Goal: Information Seeking & Learning: Find specific fact

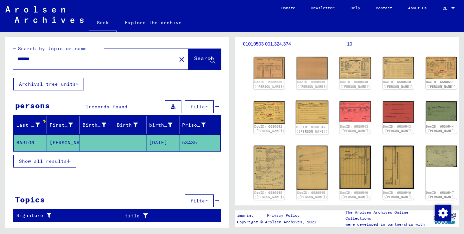
scroll to position [61, 0]
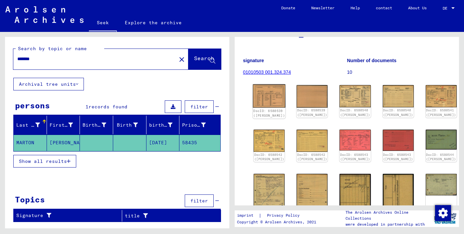
click at [257, 90] on img at bounding box center [269, 96] width 33 height 23
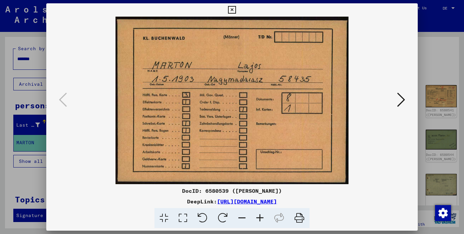
click at [402, 100] on icon at bounding box center [401, 100] width 8 height 16
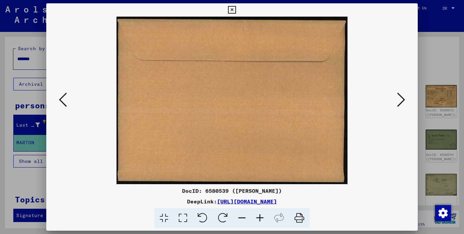
click at [402, 100] on icon at bounding box center [401, 100] width 8 height 16
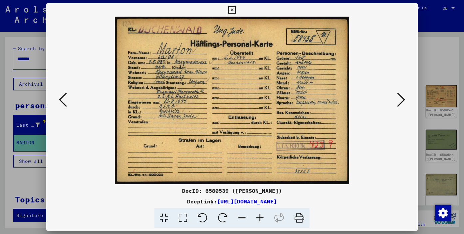
click at [402, 97] on icon at bounding box center [401, 100] width 8 height 16
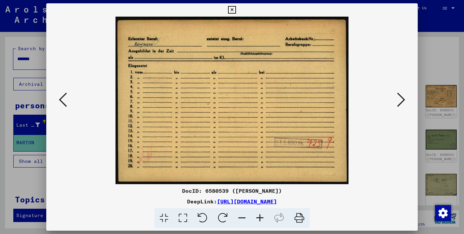
click at [59, 95] on icon at bounding box center [63, 100] width 8 height 16
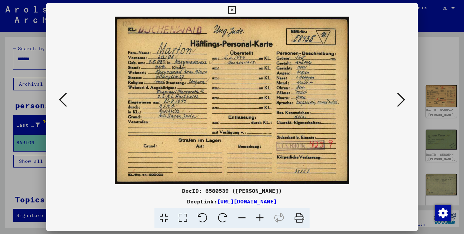
click at [396, 98] on button at bounding box center [401, 100] width 12 height 19
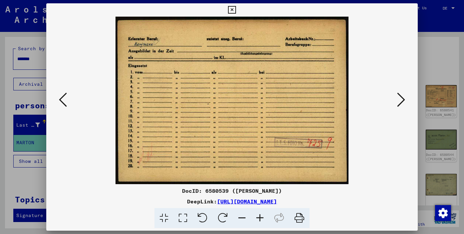
click at [396, 98] on button at bounding box center [401, 100] width 12 height 19
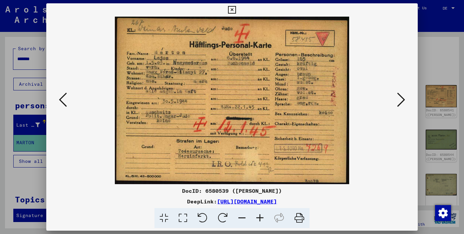
click at [63, 96] on icon at bounding box center [63, 100] width 8 height 16
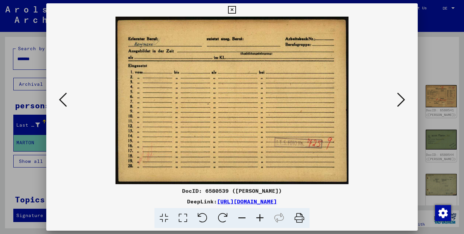
click at [101, 106] on img at bounding box center [232, 101] width 326 height 168
click at [45, 96] on div at bounding box center [232, 117] width 464 height 234
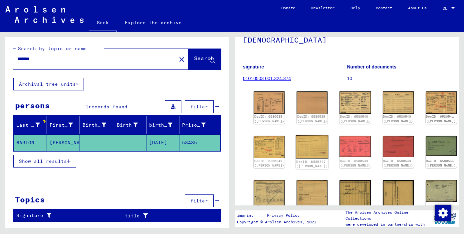
scroll to position [54, 0]
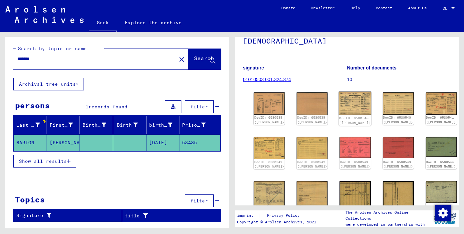
click at [339, 101] on img at bounding box center [355, 103] width 33 height 23
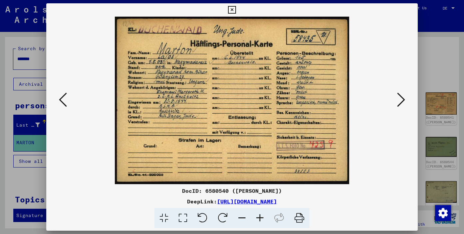
click at [446, 150] on div at bounding box center [232, 117] width 464 height 234
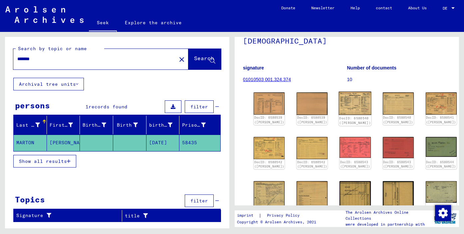
click at [340, 116] on div "DocID: 6580540 ([PERSON_NAME])" at bounding box center [356, 120] width 32 height 9
click at [382, 103] on img at bounding box center [398, 103] width 33 height 23
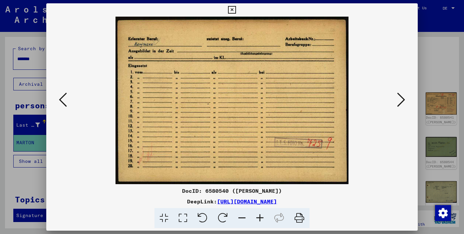
click at [405, 96] on button at bounding box center [401, 100] width 12 height 19
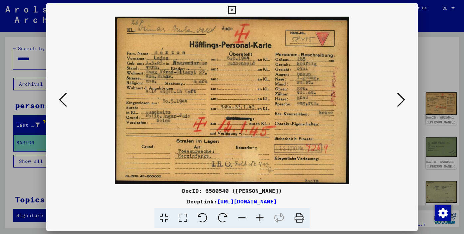
click at [59, 95] on icon at bounding box center [63, 100] width 8 height 16
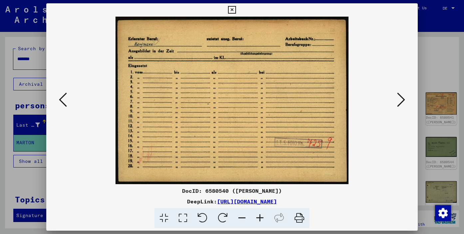
click at [59, 95] on icon at bounding box center [63, 100] width 8 height 16
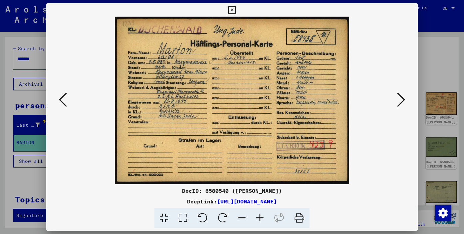
click at [59, 95] on icon at bounding box center [63, 100] width 8 height 16
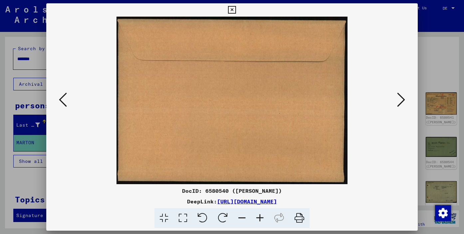
click at [396, 96] on button at bounding box center [401, 100] width 12 height 19
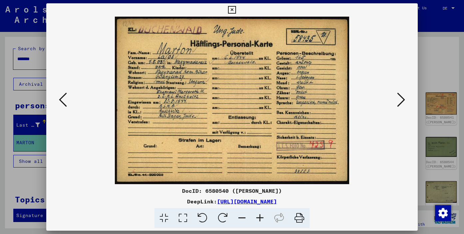
click at [396, 96] on button at bounding box center [401, 100] width 12 height 19
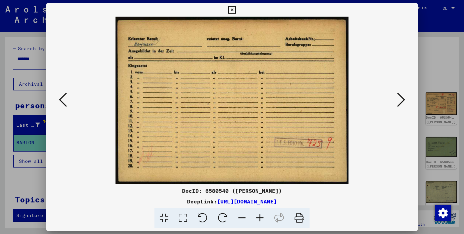
click at [396, 96] on button at bounding box center [401, 100] width 12 height 19
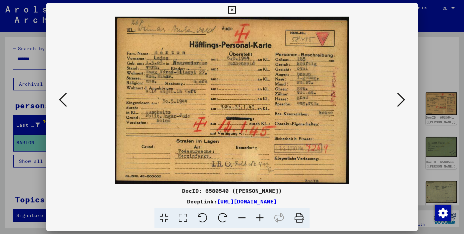
click at [403, 102] on icon at bounding box center [401, 100] width 8 height 16
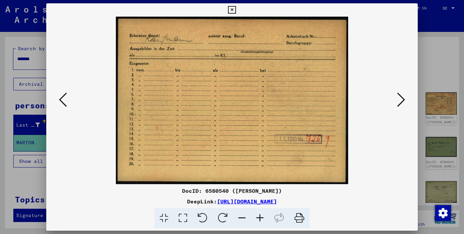
click at [403, 102] on icon at bounding box center [401, 100] width 8 height 16
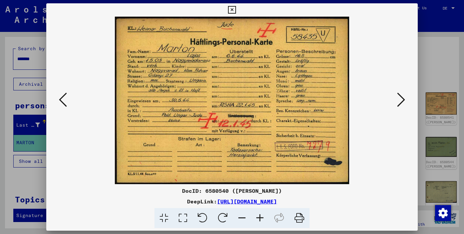
click at [59, 100] on icon at bounding box center [63, 100] width 8 height 16
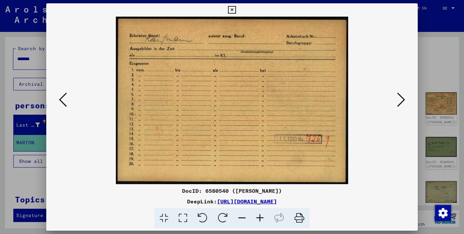
click at [59, 100] on icon at bounding box center [63, 100] width 8 height 16
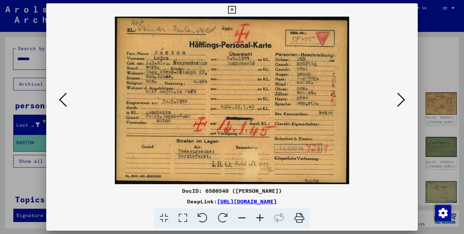
click at [59, 100] on icon at bounding box center [63, 100] width 8 height 16
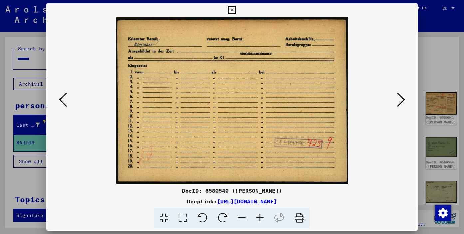
click at [398, 101] on icon at bounding box center [401, 100] width 8 height 16
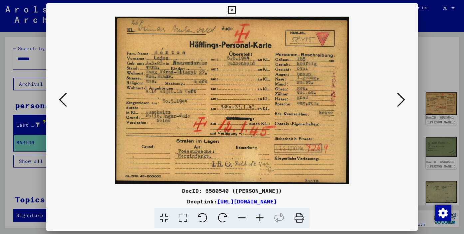
click at [398, 102] on icon at bounding box center [401, 100] width 8 height 16
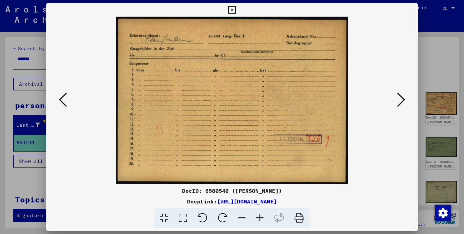
click at [398, 102] on icon at bounding box center [401, 100] width 8 height 16
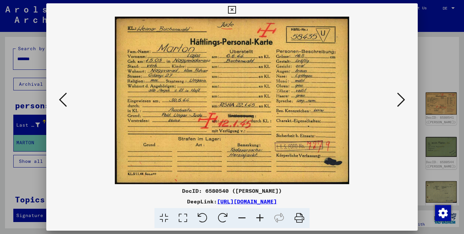
click at [61, 98] on icon at bounding box center [63, 100] width 8 height 16
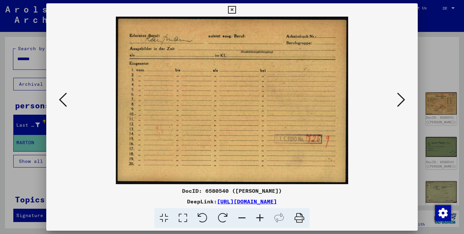
click at [61, 98] on icon at bounding box center [63, 100] width 8 height 16
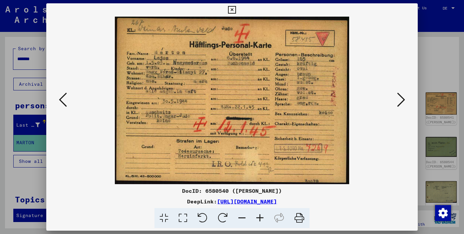
click at [402, 100] on icon at bounding box center [401, 100] width 8 height 16
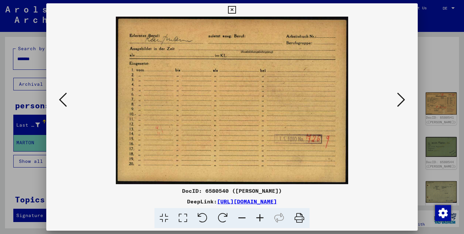
click at [402, 100] on icon at bounding box center [401, 100] width 8 height 16
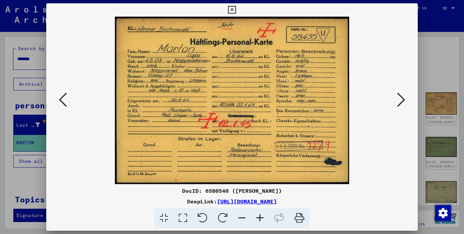
click at [403, 100] on icon at bounding box center [401, 100] width 8 height 16
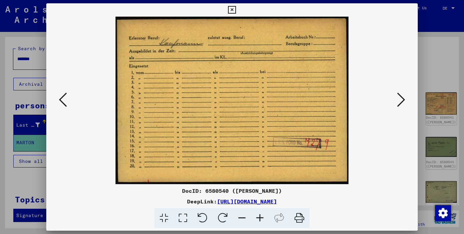
click at [403, 100] on icon at bounding box center [401, 100] width 8 height 16
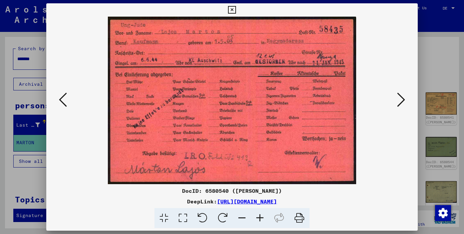
click at [401, 99] on icon at bounding box center [401, 100] width 8 height 16
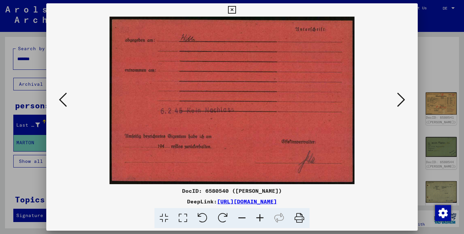
click at [399, 98] on icon at bounding box center [401, 100] width 8 height 16
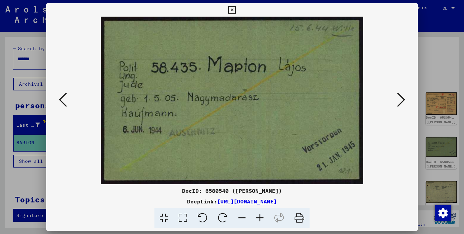
click at [401, 99] on icon at bounding box center [401, 100] width 8 height 16
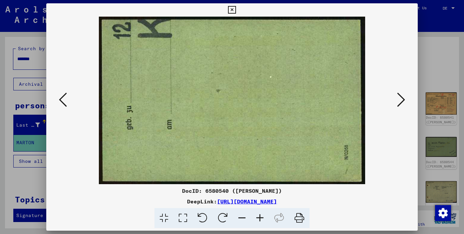
click at [401, 99] on icon at bounding box center [401, 100] width 8 height 16
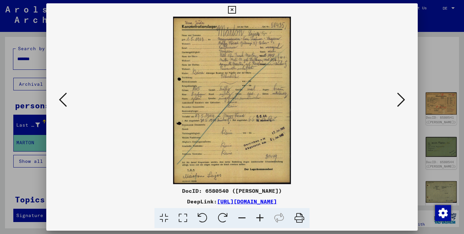
click at [407, 96] on div at bounding box center [231, 101] width 371 height 168
click at [402, 99] on icon at bounding box center [401, 100] width 8 height 16
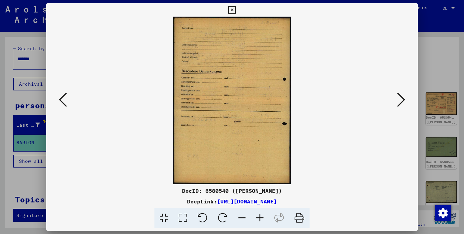
click at [402, 99] on icon at bounding box center [401, 100] width 8 height 16
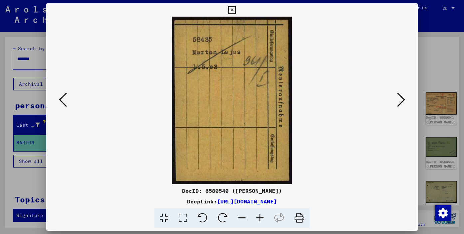
click at [401, 105] on icon at bounding box center [401, 100] width 8 height 16
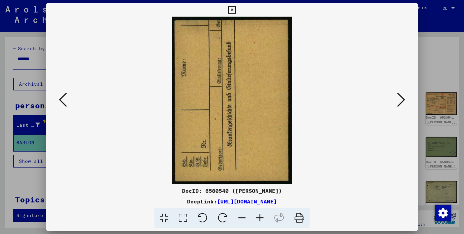
click at [401, 105] on icon at bounding box center [401, 100] width 8 height 16
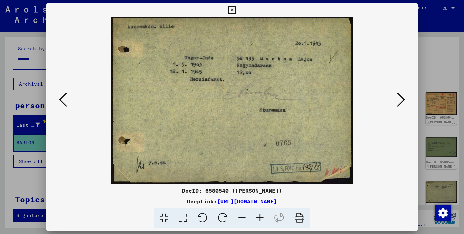
click at [401, 103] on icon at bounding box center [401, 100] width 8 height 16
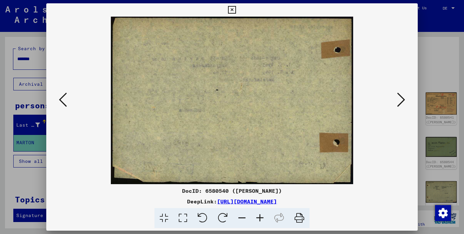
click at [401, 103] on icon at bounding box center [401, 100] width 8 height 16
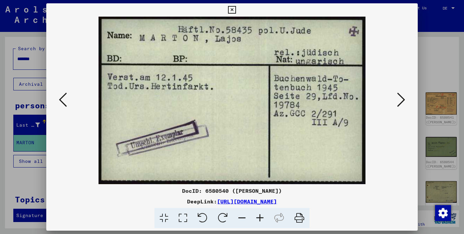
click at [398, 102] on icon at bounding box center [401, 100] width 8 height 16
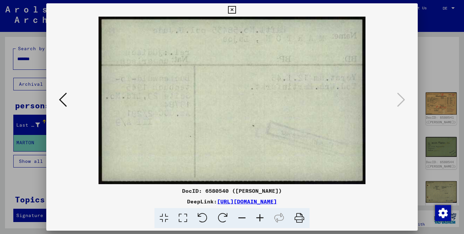
click at [231, 12] on icon at bounding box center [232, 10] width 8 height 8
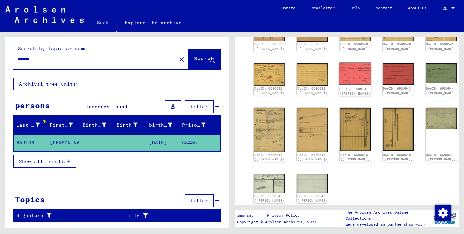
scroll to position [127, 0]
type input "**********"
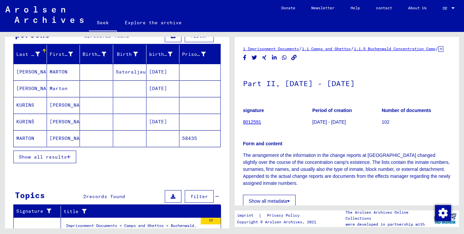
scroll to position [71, 0]
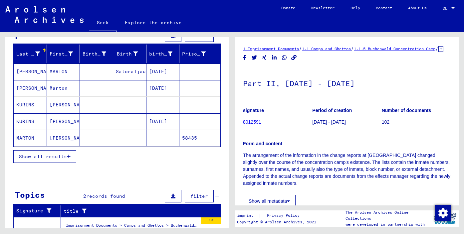
click at [187, 143] on mat-cell "58435" at bounding box center [199, 138] width 41 height 16
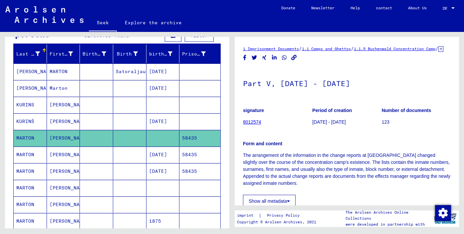
click at [187, 174] on font "58435" at bounding box center [189, 171] width 15 height 6
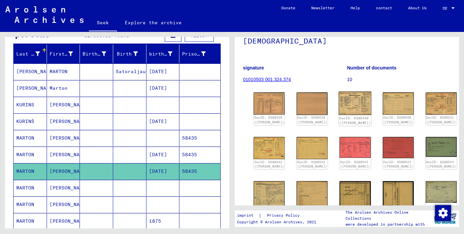
scroll to position [57, 0]
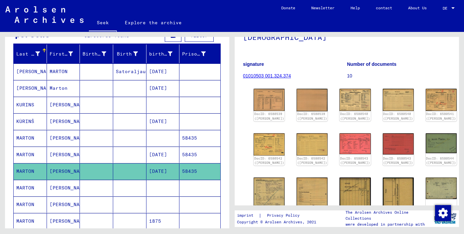
click at [193, 188] on mat-cell at bounding box center [199, 188] width 41 height 16
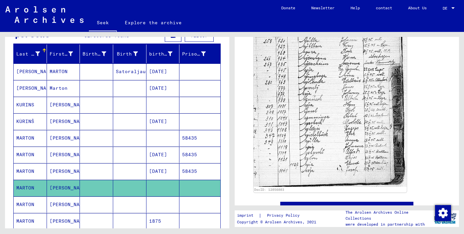
scroll to position [269, 0]
click at [160, 204] on mat-cell at bounding box center [162, 205] width 33 height 16
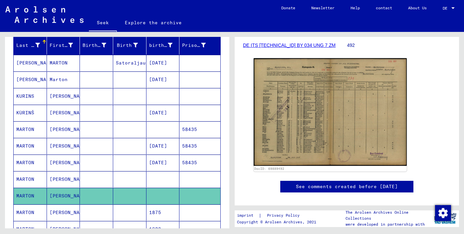
scroll to position [82, 0]
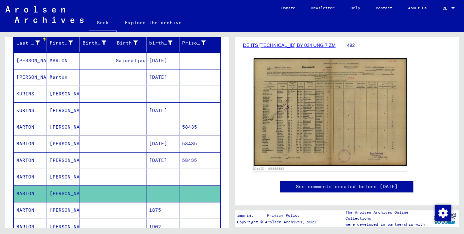
click at [192, 209] on mat-cell at bounding box center [199, 210] width 41 height 16
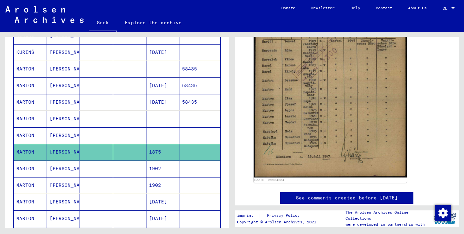
scroll to position [142, 0]
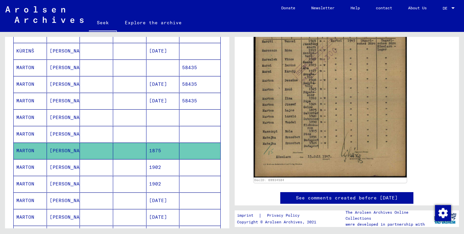
click at [153, 170] on font "1902" at bounding box center [155, 167] width 12 height 6
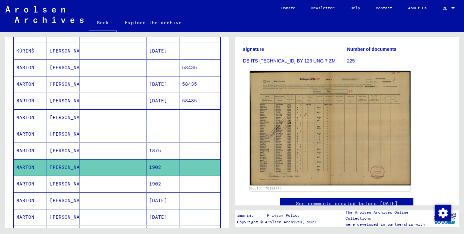
scroll to position [82, 0]
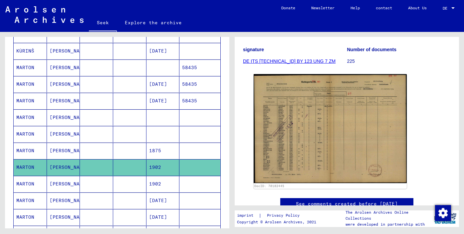
click at [164, 184] on mat-cell "1902" at bounding box center [162, 184] width 33 height 16
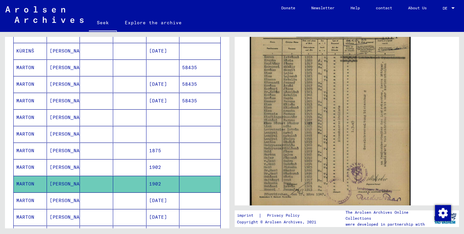
scroll to position [166, 0]
click at [320, 126] on img at bounding box center [330, 96] width 161 height 223
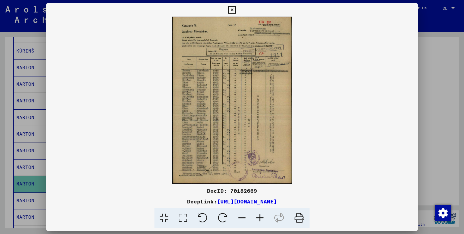
drag, startPoint x: 296, startPoint y: 215, endPoint x: 352, endPoint y: 185, distance: 63.3
click at [296, 215] on icon at bounding box center [299, 218] width 20 height 20
click at [229, 9] on icon at bounding box center [232, 10] width 8 height 8
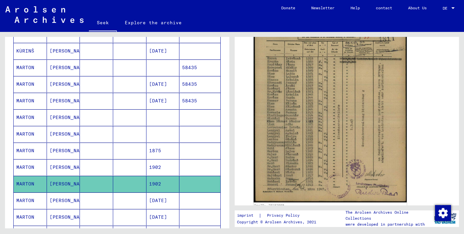
click at [167, 204] on font "[DATE]" at bounding box center [158, 200] width 18 height 7
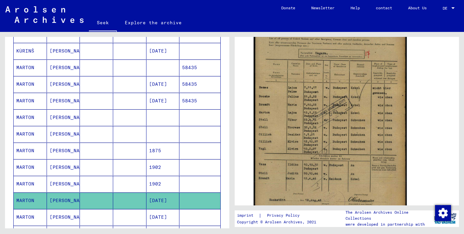
scroll to position [161, 0]
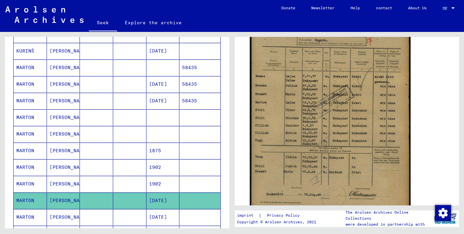
click at [347, 137] on img at bounding box center [330, 102] width 161 height 224
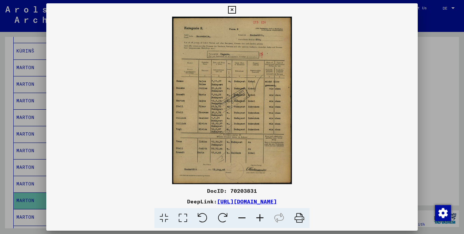
click at [308, 219] on icon at bounding box center [299, 218] width 20 height 20
click at [235, 11] on icon at bounding box center [232, 10] width 8 height 8
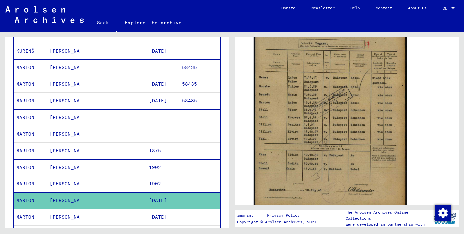
scroll to position [195, 0]
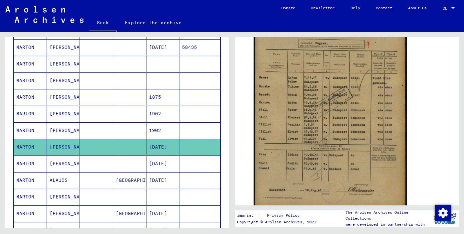
click at [158, 165] on font "[DATE]" at bounding box center [158, 164] width 18 height 6
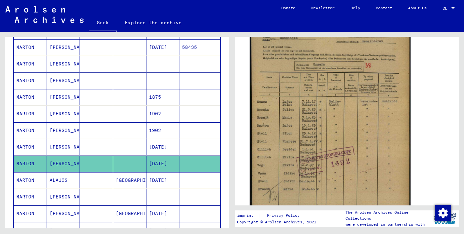
scroll to position [136, 0]
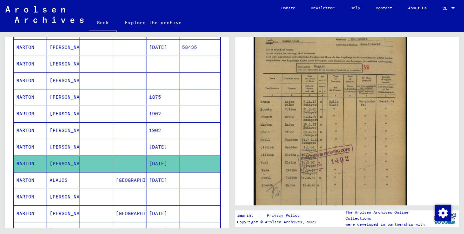
click at [167, 148] on font "[DATE]" at bounding box center [158, 147] width 18 height 6
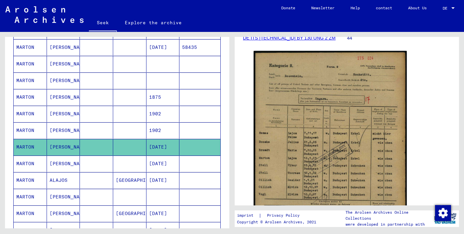
scroll to position [106, 0]
click at [158, 128] on font "1902" at bounding box center [155, 130] width 12 height 6
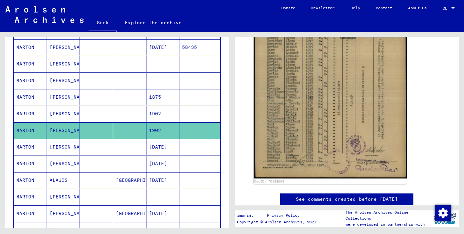
scroll to position [191, 0]
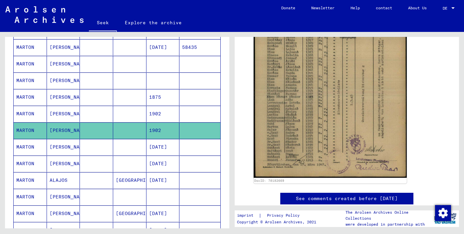
click at [164, 165] on font "[DATE]" at bounding box center [158, 164] width 18 height 6
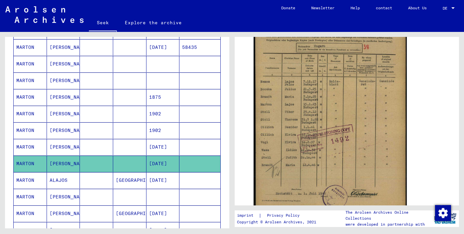
scroll to position [98, 0]
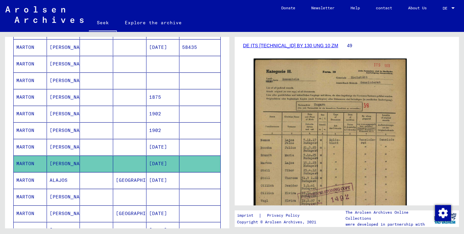
click at [374, 101] on img at bounding box center [330, 166] width 153 height 214
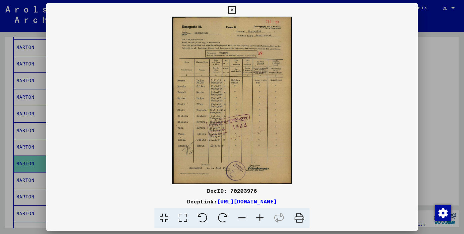
click at [299, 225] on icon at bounding box center [299, 218] width 20 height 20
